Goal: Use online tool/utility: Utilize a website feature to perform a specific function

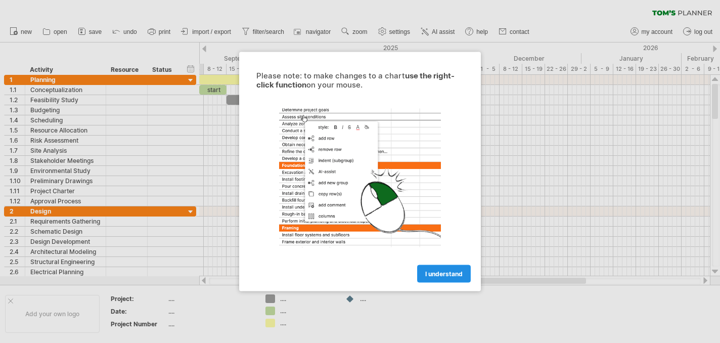
click at [444, 268] on link "I understand" at bounding box center [444, 274] width 54 height 18
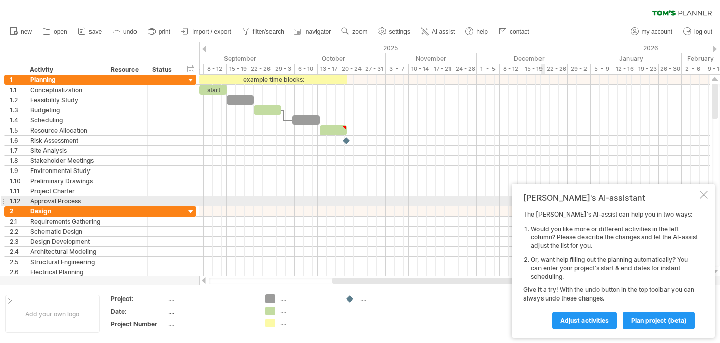
click at [701, 197] on div at bounding box center [704, 195] width 8 height 8
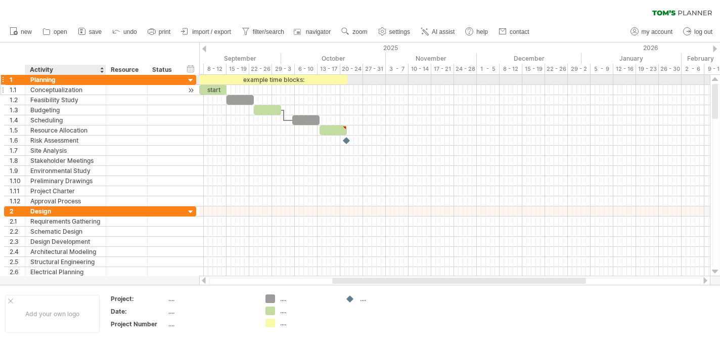
click at [67, 88] on div "Conceptualization" at bounding box center [65, 90] width 70 height 10
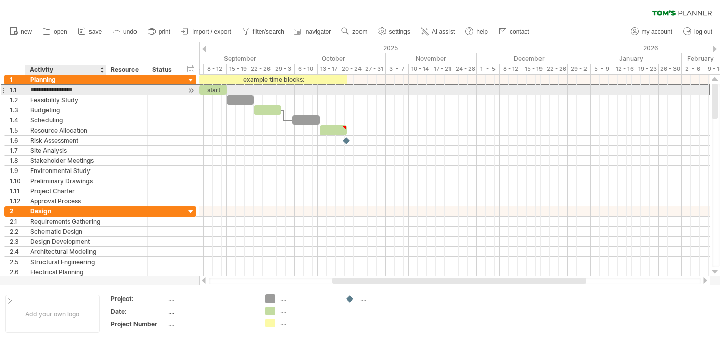
click at [67, 88] on input "**********" at bounding box center [65, 90] width 70 height 10
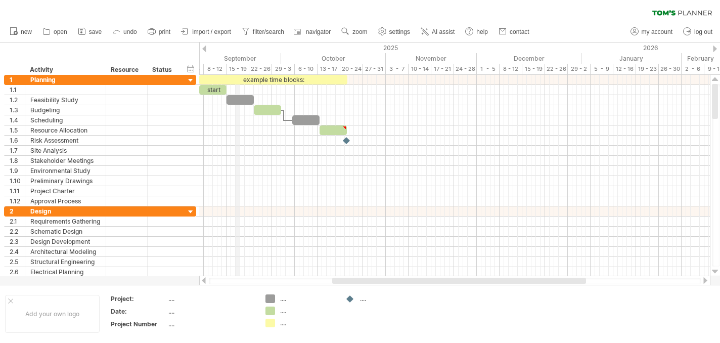
click at [236, 48] on div "2025" at bounding box center [29, 47] width 1106 height 11
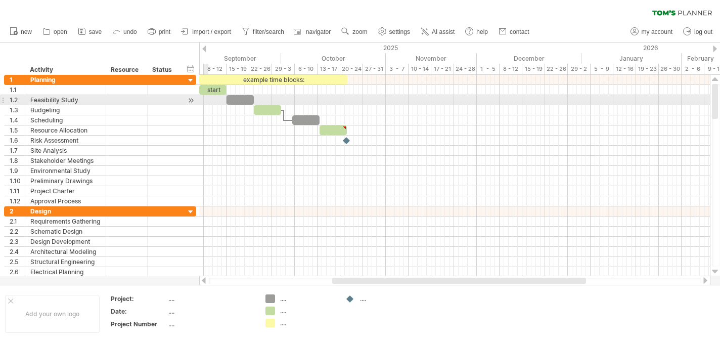
click at [207, 102] on div at bounding box center [454, 100] width 511 height 10
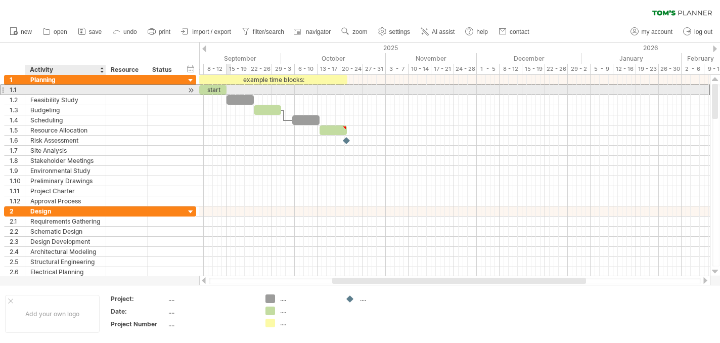
click at [43, 93] on div at bounding box center [65, 90] width 70 height 10
click at [0, 0] on input "text" at bounding box center [0, 0] width 0 height 0
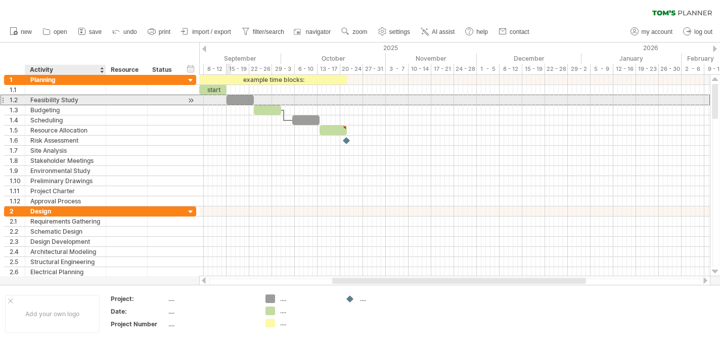
click at [74, 98] on div "Feasibility Study" at bounding box center [65, 100] width 70 height 10
click at [0, 0] on input "**********" at bounding box center [0, 0] width 0 height 0
type input "*"
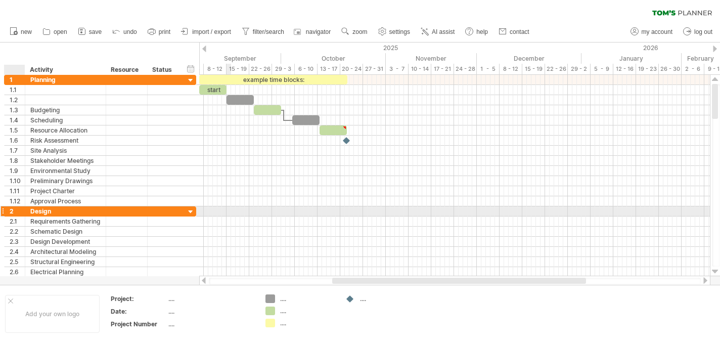
click at [17, 210] on div "2" at bounding box center [17, 211] width 15 height 10
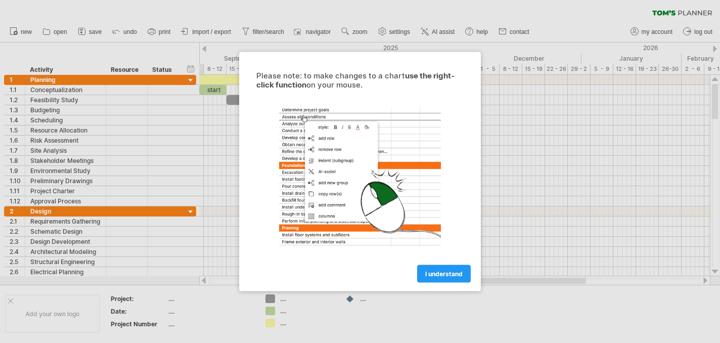
click at [456, 263] on div "I understand" at bounding box center [360, 269] width 228 height 26
click at [456, 265] on link "I understand" at bounding box center [444, 274] width 54 height 18
